Goal: Communication & Community: Participate in discussion

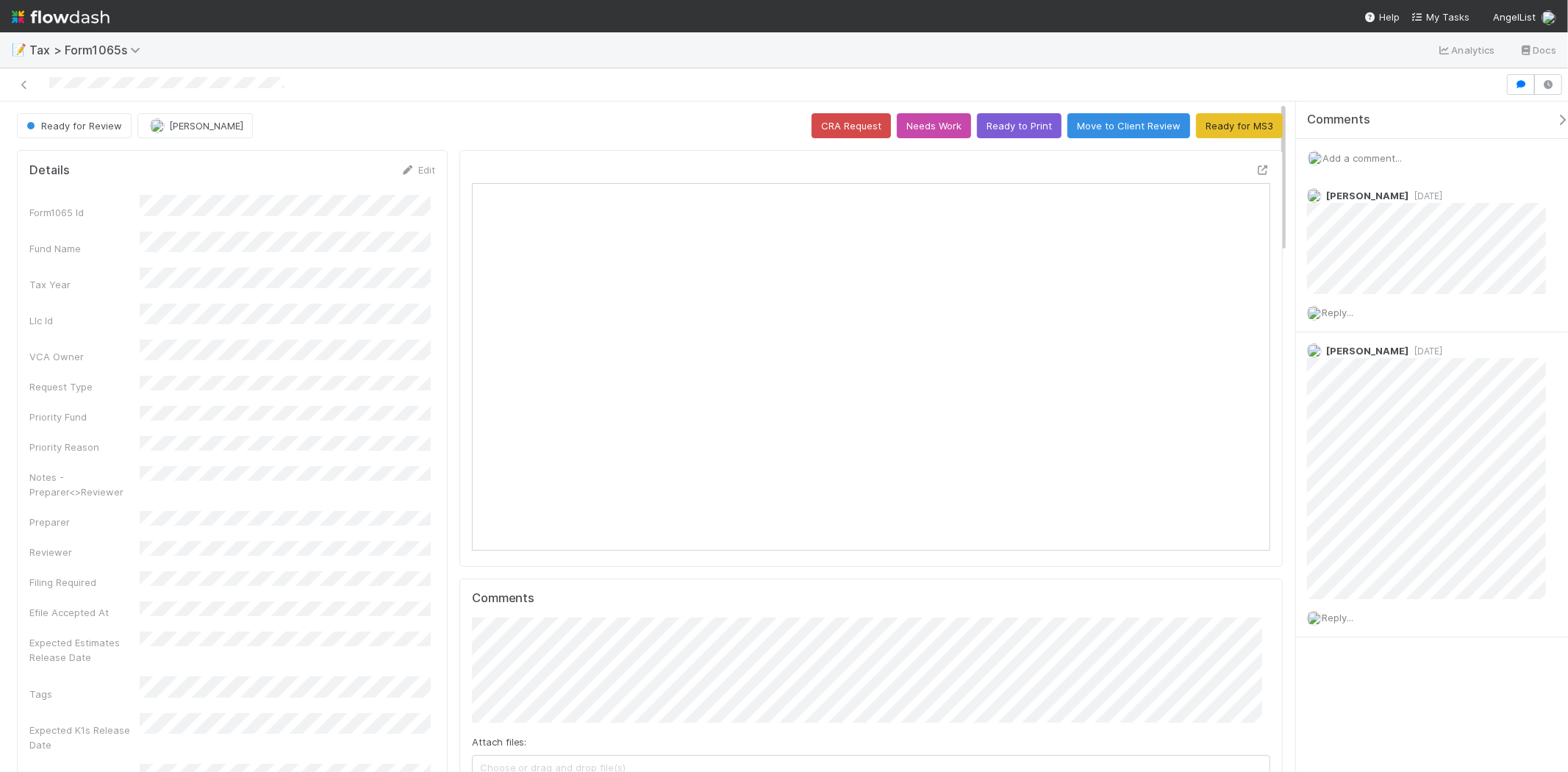
scroll to position [287, 778]
click at [1369, 158] on span "Add a comment..." at bounding box center [1362, 158] width 79 height 12
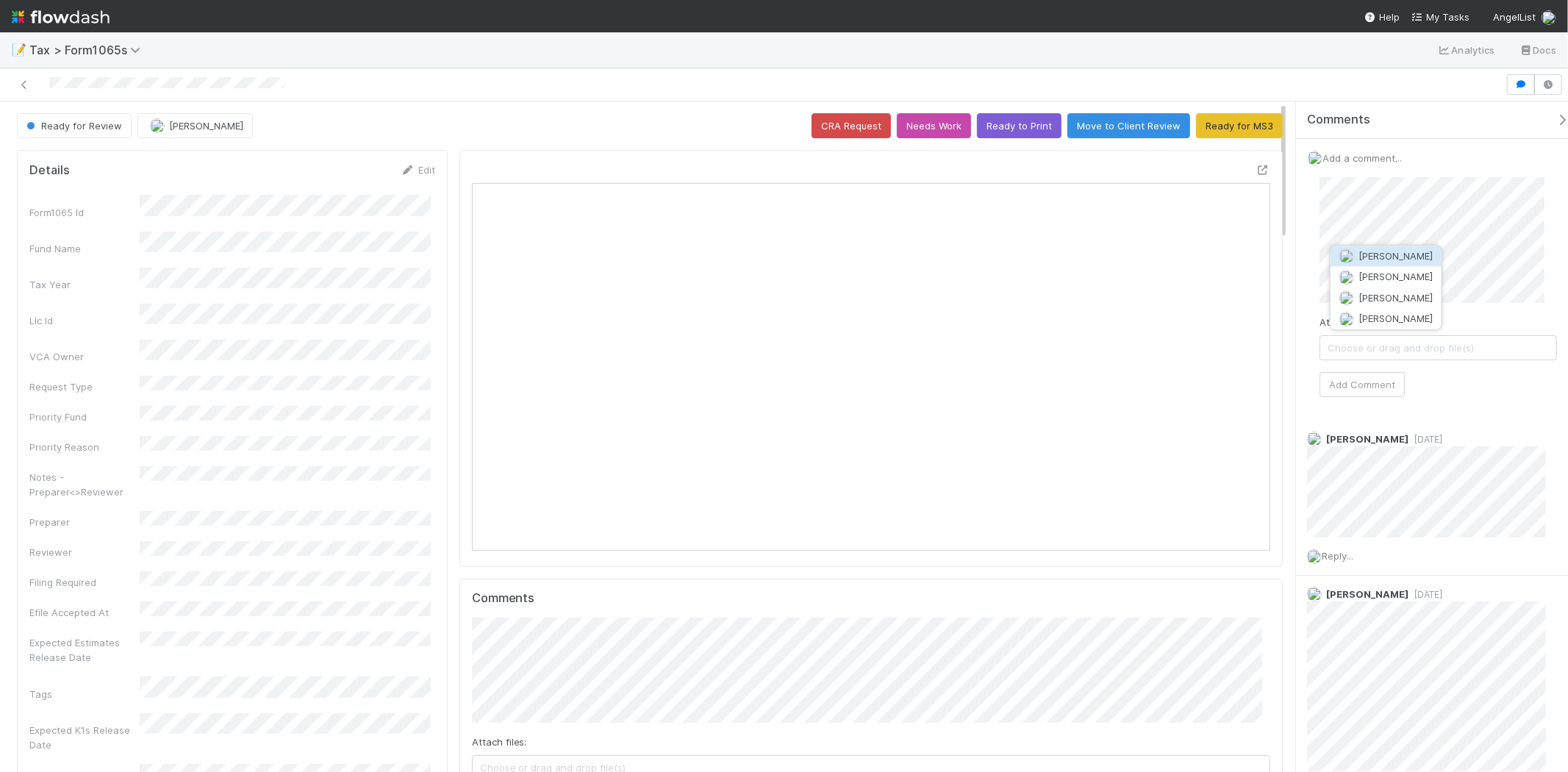
click at [1360, 248] on button "Sam Dragul" at bounding box center [1386, 256] width 111 height 21
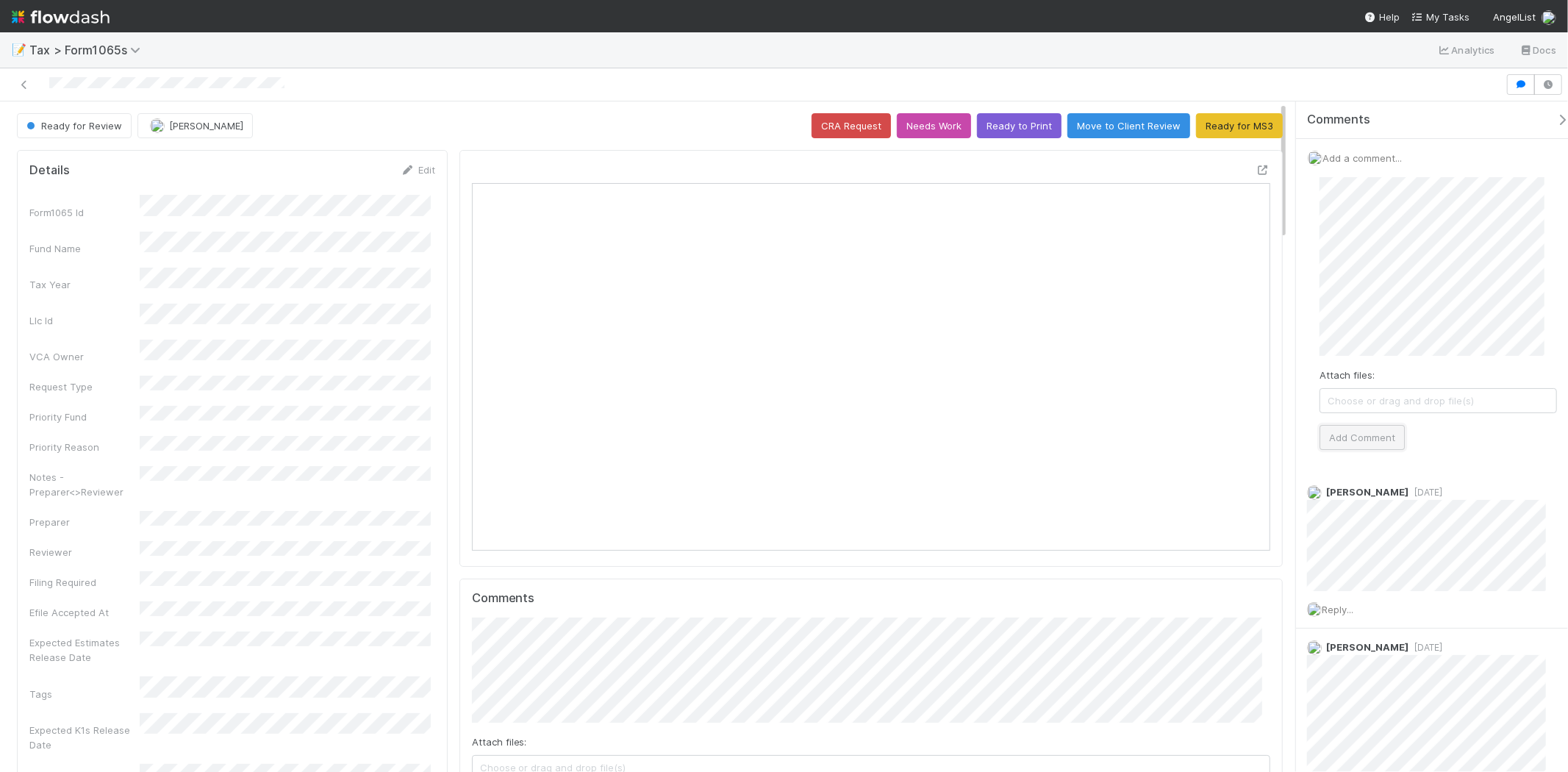
click at [1385, 447] on button "Add Comment" at bounding box center [1362, 437] width 85 height 25
